Goal: Information Seeking & Learning: Learn about a topic

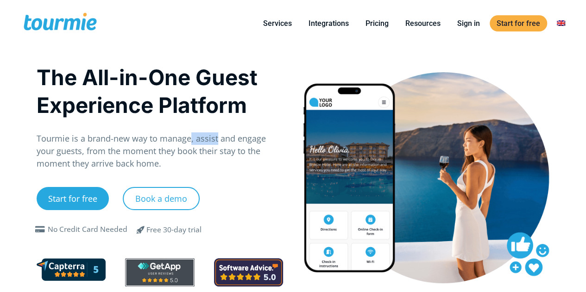
click at [216, 145] on p "Tourmie is a brand-new way to manage, assist and engage your guests, from the m…" at bounding box center [160, 152] width 247 height 38
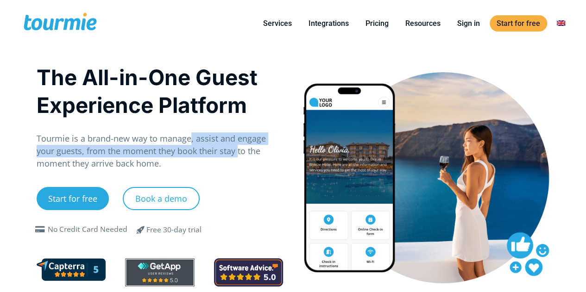
click at [83, 148] on p "Tourmie is a brand-new way to manage, assist and engage your guests, from the m…" at bounding box center [160, 152] width 247 height 38
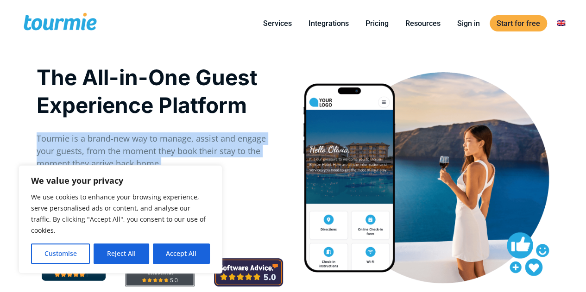
drag, startPoint x: 99, startPoint y: 165, endPoint x: 37, endPoint y: 142, distance: 66.4
click at [37, 142] on p "Tourmie is a brand-new way to manage, assist and engage your guests, from the m…" at bounding box center [160, 152] width 247 height 38
click at [120, 258] on button "Reject All" at bounding box center [121, 254] width 55 height 20
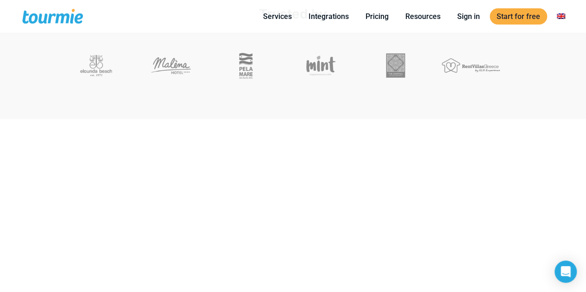
scroll to position [253, 0]
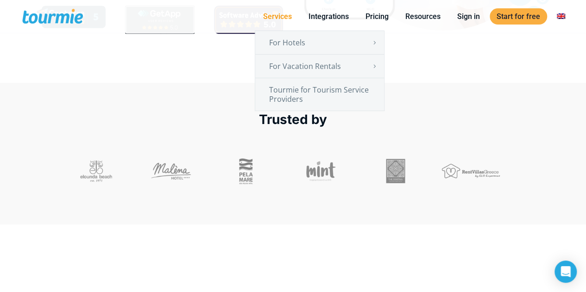
click at [284, 15] on link "Services" at bounding box center [277, 17] width 43 height 12
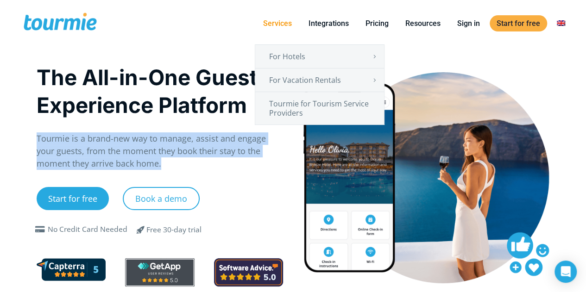
click at [286, 22] on link "Services" at bounding box center [277, 24] width 43 height 12
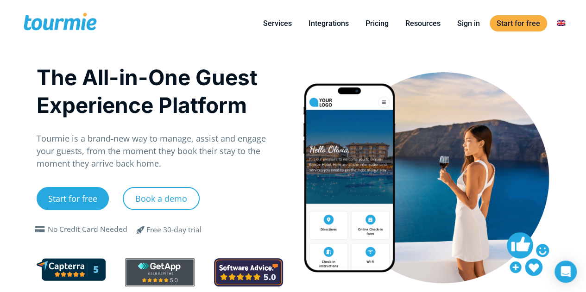
click at [195, 24] on div "Close Services For Hotels Online Check-in Digital Guest Directory Digital Conci…" at bounding box center [331, 23] width 466 height 47
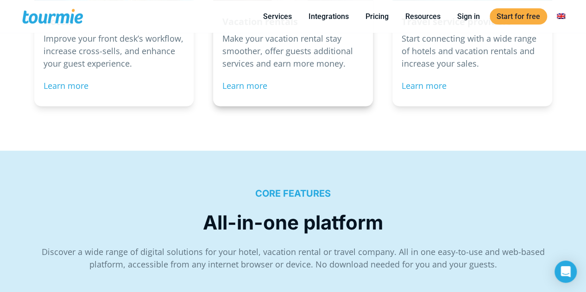
scroll to position [1078, 0]
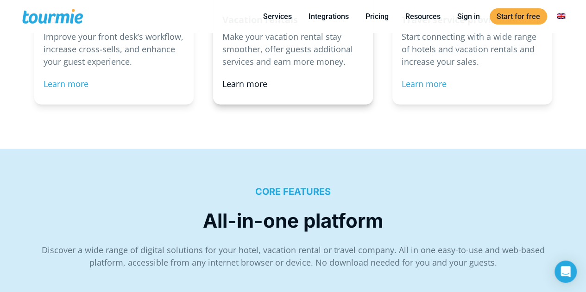
click at [241, 82] on link "Learn more" at bounding box center [244, 83] width 45 height 11
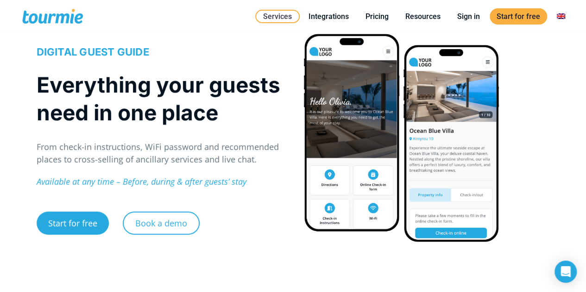
scroll to position [48, 0]
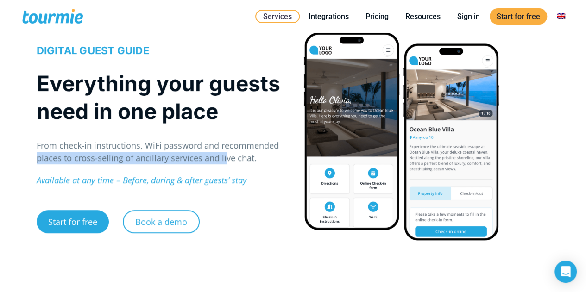
drag, startPoint x: 197, startPoint y: 156, endPoint x: 32, endPoint y: 152, distance: 164.6
click at [32, 153] on div "DIGITAL GUEST GUIDE Everything your guests need in one place From check-in inst…" at bounding box center [160, 137] width 267 height 220
click at [157, 153] on p "From check-in instructions, WiFi password and recommended places to cross-selli…" at bounding box center [160, 152] width 247 height 25
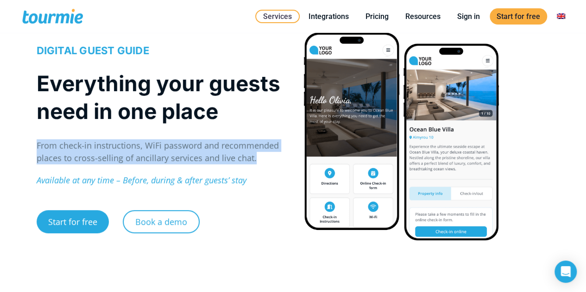
drag, startPoint x: 260, startPoint y: 159, endPoint x: 36, endPoint y: 141, distance: 224.1
click at [37, 141] on p "From check-in instructions, WiFi password and recommended places to cross-selli…" at bounding box center [160, 152] width 247 height 25
copy p "From check-in instructions, WiFi password and recommended places to cross-selli…"
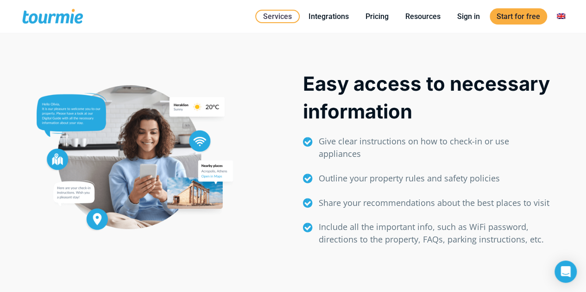
scroll to position [381, 0]
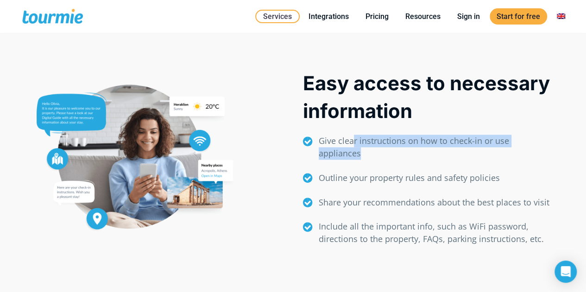
drag, startPoint x: 358, startPoint y: 143, endPoint x: 398, endPoint y: 153, distance: 41.1
click at [396, 149] on p "Give clear instructions on how to check-in or use appliances" at bounding box center [434, 147] width 231 height 25
click at [397, 156] on p "Give clear instructions on how to check-in or use appliances" at bounding box center [434, 147] width 231 height 25
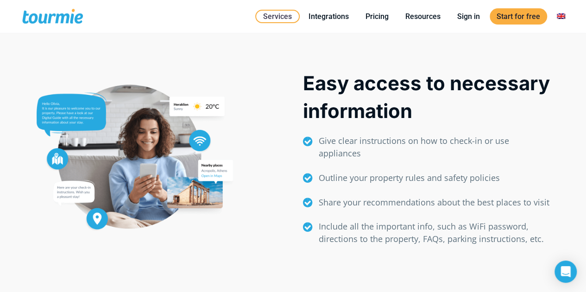
click at [378, 172] on p "Outline your property rules and safety policies" at bounding box center [434, 178] width 231 height 13
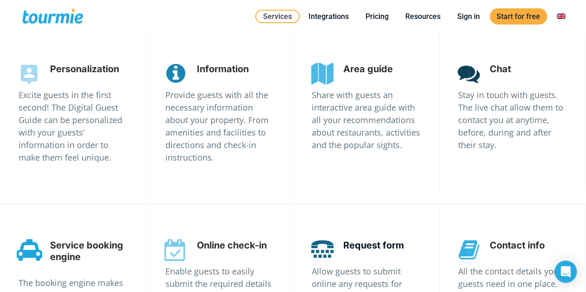
scroll to position [1742, 0]
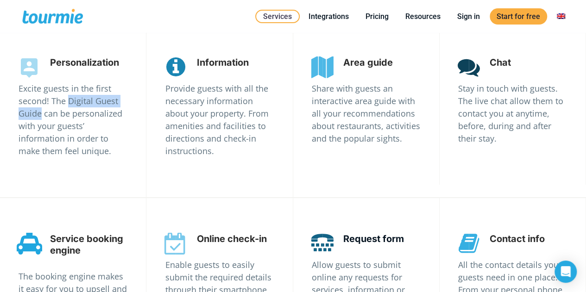
drag, startPoint x: 71, startPoint y: 99, endPoint x: 41, endPoint y: 111, distance: 32.6
click at [41, 111] on p "Excite guests in the first second! The Digital Guest Guide can be personalized …" at bounding box center [73, 120] width 109 height 75
copy p "Digital Guest Guide"
drag, startPoint x: 209, startPoint y: 102, endPoint x: 213, endPoint y: 102, distance: 4.7
click at [213, 102] on p "Provide guests with all the necessary information about your property. From ame…" at bounding box center [219, 120] width 109 height 75
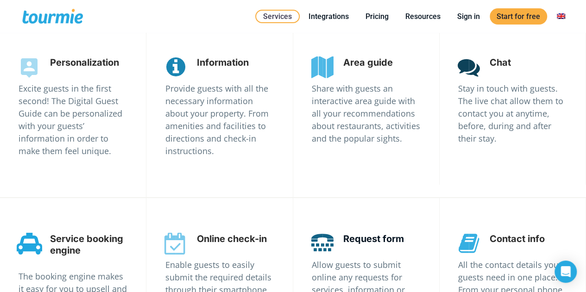
drag, startPoint x: 210, startPoint y: 106, endPoint x: 206, endPoint y: 109, distance: 5.7
click at [209, 107] on p "Provide guests with all the necessary information about your property. From ame…" at bounding box center [219, 120] width 109 height 75
drag, startPoint x: 207, startPoint y: 134, endPoint x: 240, endPoint y: 141, distance: 34.2
click at [240, 140] on p "Provide guests with all the necessary information about your property. From ame…" at bounding box center [219, 120] width 109 height 75
drag, startPoint x: 239, startPoint y: 153, endPoint x: 224, endPoint y: 141, distance: 19.2
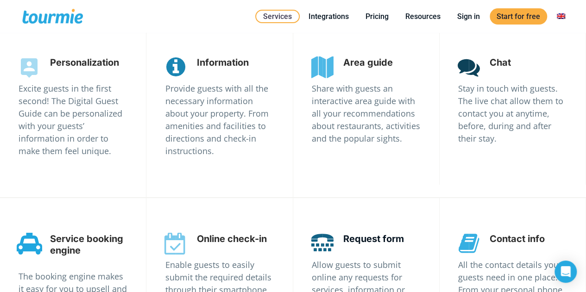
click at [232, 152] on p "Provide guests with all the necessary information about your property. From ame…" at bounding box center [219, 120] width 109 height 75
drag, startPoint x: 228, startPoint y: 95, endPoint x: 228, endPoint y: 114, distance: 19.0
click at [237, 98] on p "Provide guests with all the necessary information about your property. From ame…" at bounding box center [219, 120] width 109 height 75
click at [217, 127] on p "Provide guests with all the necessary information about your property. From ame…" at bounding box center [219, 120] width 109 height 75
drag, startPoint x: 403, startPoint y: 57, endPoint x: 347, endPoint y: 62, distance: 56.7
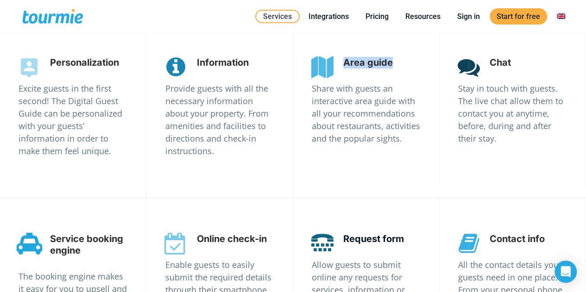
click at [347, 62] on div "Area guide" at bounding box center [366, 63] width 109 height 12
copy span "rea guide"
drag, startPoint x: 516, startPoint y: 57, endPoint x: 491, endPoint y: 58, distance: 25.6
click at [491, 58] on div "  Chat Stay in touch with guests. The live chat allow them to contact you at …" at bounding box center [512, 101] width 109 height 88
copy div " Chat"
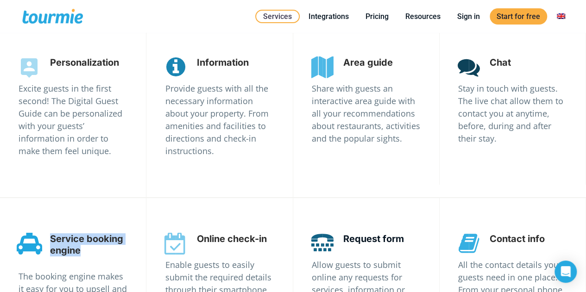
drag, startPoint x: 57, startPoint y: 229, endPoint x: 52, endPoint y: 234, distance: 6.6
click at [52, 234] on div "Service booking engine" at bounding box center [73, 245] width 109 height 23
copy span "Service booking engine"
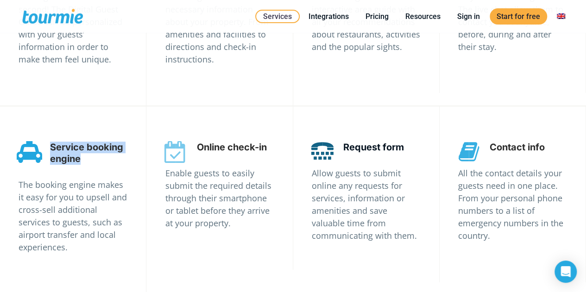
scroll to position [1837, 0]
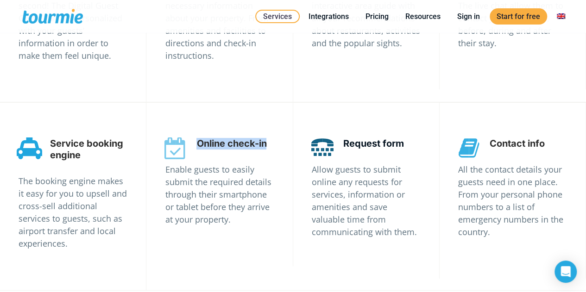
drag, startPoint x: 267, startPoint y: 140, endPoint x: 198, endPoint y: 137, distance: 68.2
click at [198, 138] on span "Online check-in" at bounding box center [232, 143] width 70 height 11
copy span "Online check-in"
click at [554, 138] on div "Contact info" at bounding box center [512, 144] width 109 height 12
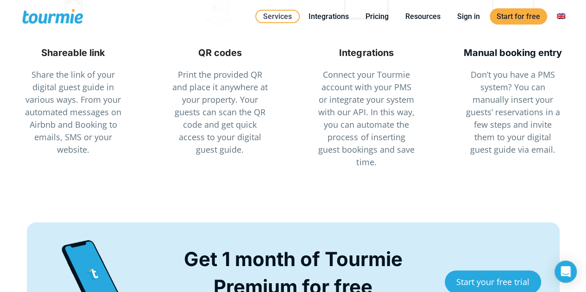
scroll to position [2303, 0]
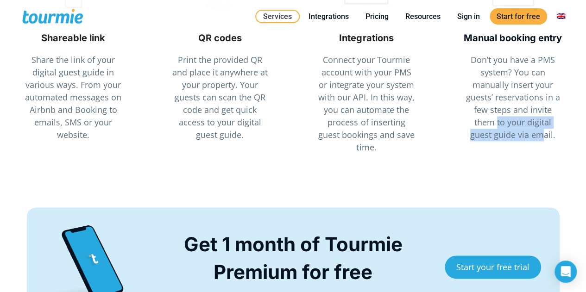
drag, startPoint x: 514, startPoint y: 119, endPoint x: 544, endPoint y: 141, distance: 37.1
click at [544, 140] on div "Manual booking entry Don’t you have a PMS system? You can manually insert your …" at bounding box center [513, 52] width 127 height 207
click at [337, 88] on span "Connect your Tourmie account with your PMS or integrate your system with our AP…" at bounding box center [366, 103] width 96 height 99
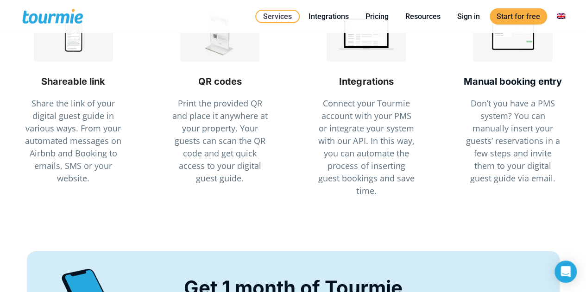
scroll to position [2258, 0]
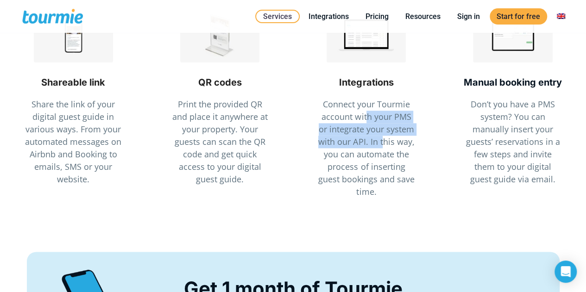
drag, startPoint x: 366, startPoint y: 110, endPoint x: 384, endPoint y: 146, distance: 40.0
click at [386, 145] on span "Connect your Tourmie account with your PMS or integrate your system with our AP…" at bounding box center [366, 148] width 96 height 99
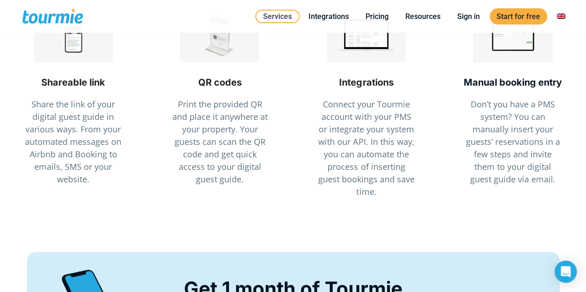
click at [228, 121] on span "Print the provided QR and place it anywhere at your property. Your guests can s…" at bounding box center [219, 142] width 95 height 86
drag, startPoint x: 405, startPoint y: 113, endPoint x: 400, endPoint y: 124, distance: 12.2
click at [406, 119] on span "Connect your Tourmie account with your PMS or integrate your system with our AP…" at bounding box center [366, 148] width 96 height 99
drag, startPoint x: 367, startPoint y: 146, endPoint x: 359, endPoint y: 140, distance: 10.3
click at [365, 145] on span "Connect your Tourmie account with your PMS or integrate your system with our AP…" at bounding box center [366, 148] width 96 height 99
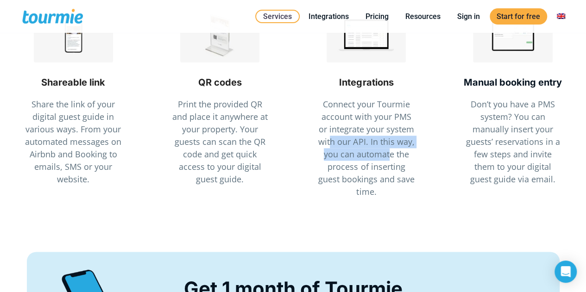
drag, startPoint x: 344, startPoint y: 140, endPoint x: 377, endPoint y: 166, distance: 41.3
click at [398, 152] on span "Connect your Tourmie account with your PMS or integrate your system with our AP…" at bounding box center [366, 148] width 96 height 99
click at [374, 167] on p "Connect your Tourmie account with your PMS or integrate your system with our AP…" at bounding box center [366, 148] width 99 height 100
drag, startPoint x: 381, startPoint y: 140, endPoint x: 389, endPoint y: 172, distance: 33.4
click at [405, 155] on p "Connect your Tourmie account with your PMS or integrate your system with our AP…" at bounding box center [366, 148] width 99 height 100
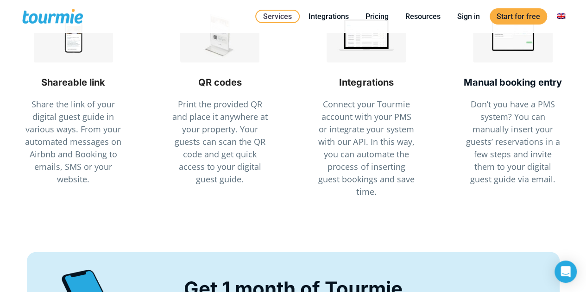
drag, startPoint x: 389, startPoint y: 173, endPoint x: 367, endPoint y: 165, distance: 23.8
click at [385, 172] on span "Connect your Tourmie account with your PMS or integrate your system with our AP…" at bounding box center [366, 148] width 96 height 99
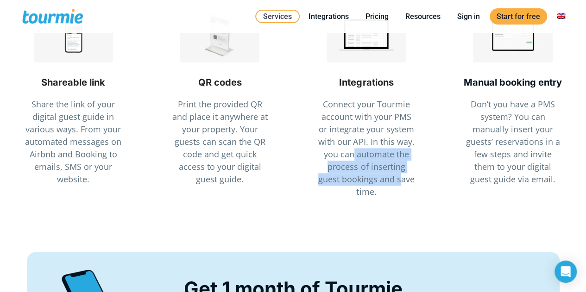
drag, startPoint x: 359, startPoint y: 154, endPoint x: 395, endPoint y: 181, distance: 45.1
click at [400, 171] on span "Connect your Tourmie account with your PMS or integrate your system with our AP…" at bounding box center [366, 148] width 96 height 99
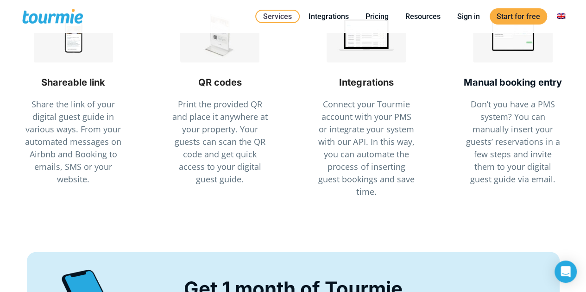
drag, startPoint x: 392, startPoint y: 184, endPoint x: 343, endPoint y: 174, distance: 50.2
click at [388, 184] on p "Connect your Tourmie account with your PMS or integrate your system with our AP…" at bounding box center [366, 148] width 99 height 100
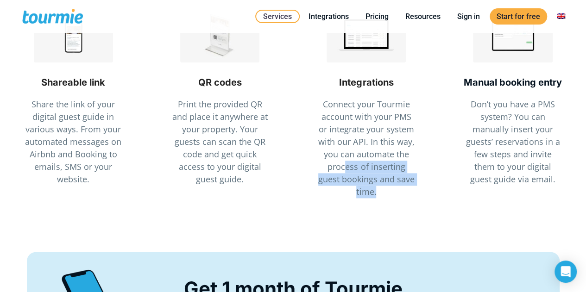
drag, startPoint x: 387, startPoint y: 177, endPoint x: 378, endPoint y: 204, distance: 28.6
click at [407, 190] on p "Connect your Tourmie account with your PMS or integrate your system with our AP…" at bounding box center [366, 148] width 99 height 100
click at [381, 183] on p "Connect your Tourmie account with your PMS or integrate your system with our AP…" at bounding box center [366, 148] width 99 height 100
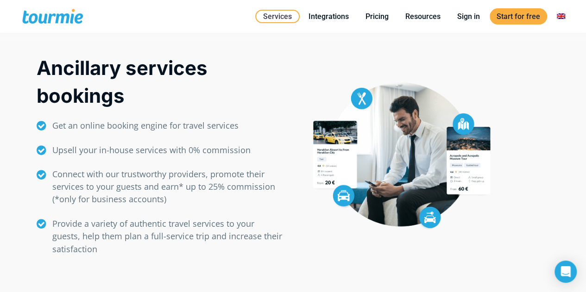
scroll to position [634, 0]
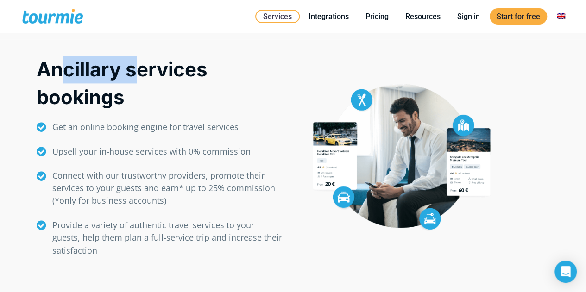
drag, startPoint x: 131, startPoint y: 79, endPoint x: 139, endPoint y: 95, distance: 17.8
click at [134, 81] on p "Ancillary services bookings" at bounding box center [160, 84] width 247 height 56
click at [156, 102] on p "Ancillary services bookings" at bounding box center [160, 84] width 247 height 56
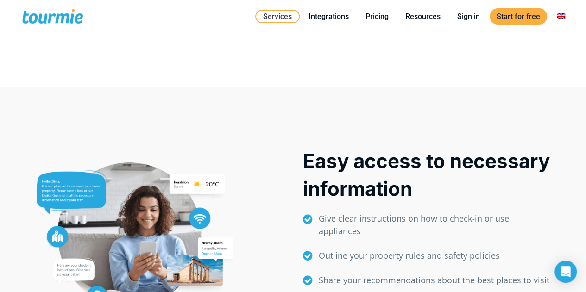
scroll to position [300, 0]
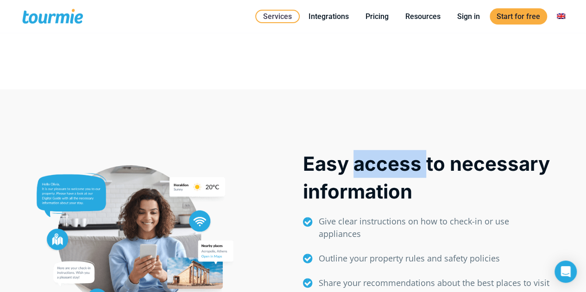
drag, startPoint x: 381, startPoint y: 159, endPoint x: 429, endPoint y: 172, distance: 50.0
click at [430, 165] on p "Easy access to necessary information" at bounding box center [426, 178] width 247 height 56
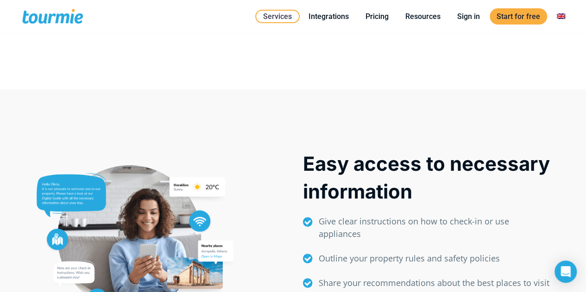
click at [421, 191] on p "Easy access to necessary information" at bounding box center [426, 178] width 247 height 56
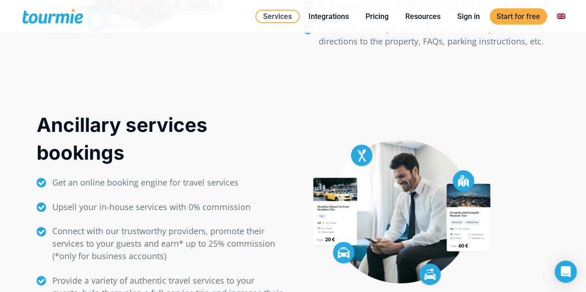
scroll to position [587, 0]
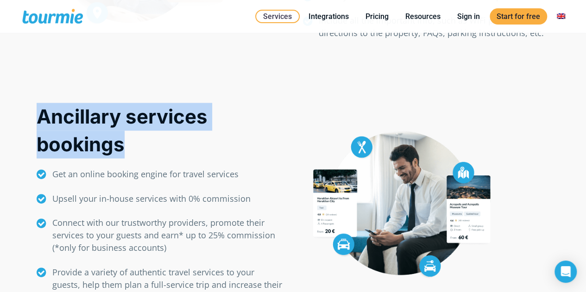
drag, startPoint x: 122, startPoint y: 146, endPoint x: 42, endPoint y: 114, distance: 86.9
click at [42, 114] on p "Ancillary services bookings" at bounding box center [160, 131] width 247 height 56
copy p "Ancillary services bookings"
